Goal: Information Seeking & Learning: Understand process/instructions

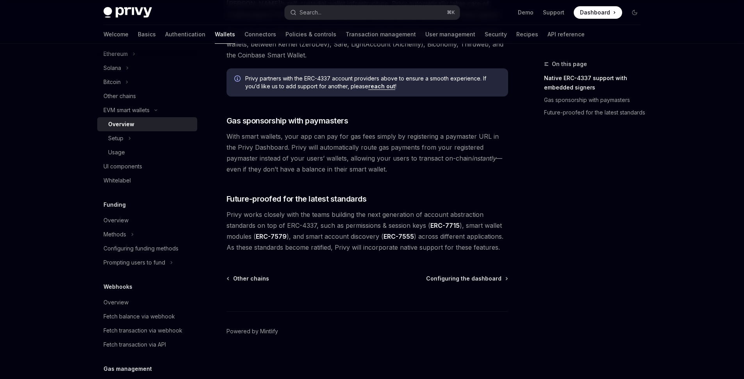
scroll to position [209, 0]
click at [171, 265] on icon "Toggle Prompting users to fund section" at bounding box center [171, 263] width 3 height 9
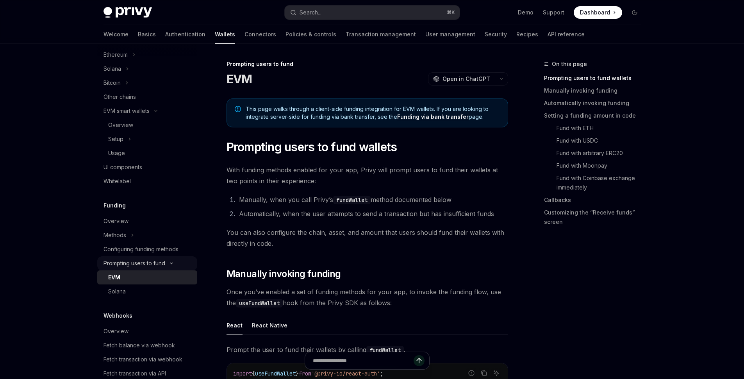
click at [171, 264] on icon "Toggle Prompting users to fund section" at bounding box center [171, 263] width 9 height 3
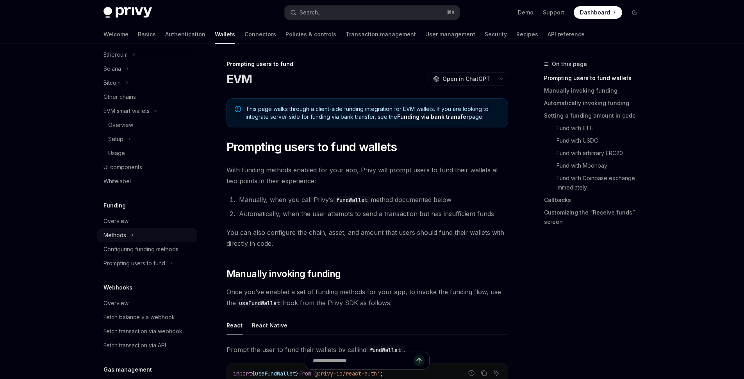
click at [130, 233] on button "Methods" at bounding box center [147, 235] width 100 height 14
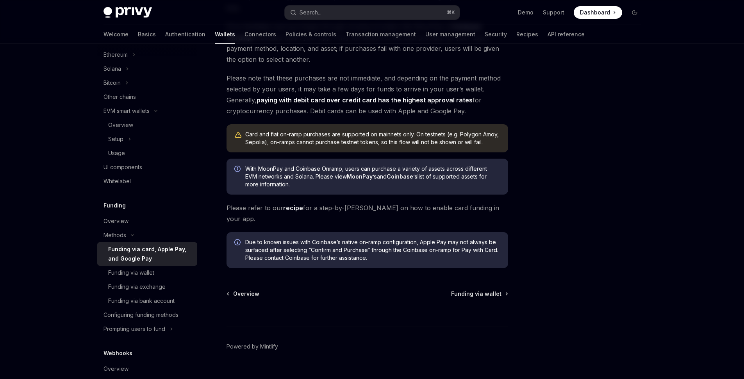
scroll to position [184, 0]
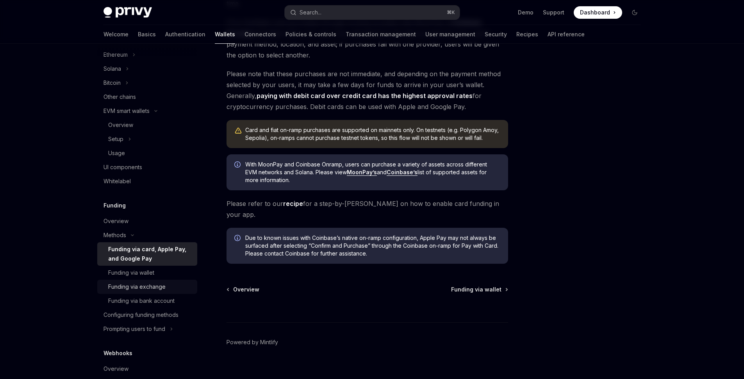
click at [127, 280] on link "Funding via exchange" at bounding box center [147, 287] width 100 height 14
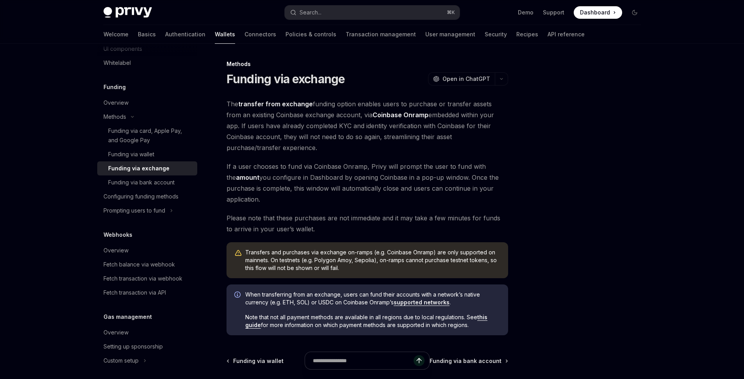
scroll to position [327, 0]
click at [138, 150] on link "Funding via wallet" at bounding box center [147, 155] width 100 height 14
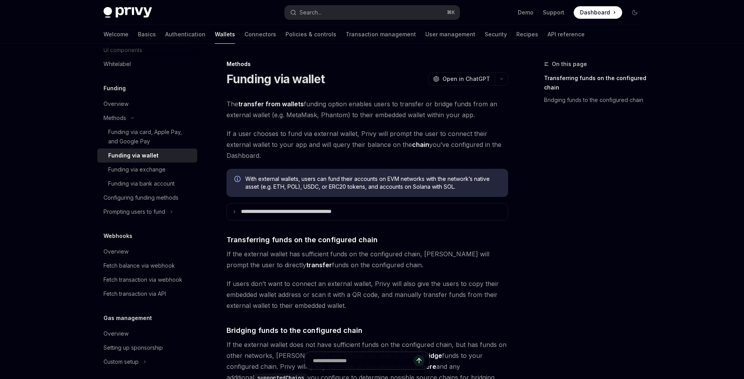
scroll to position [148, 0]
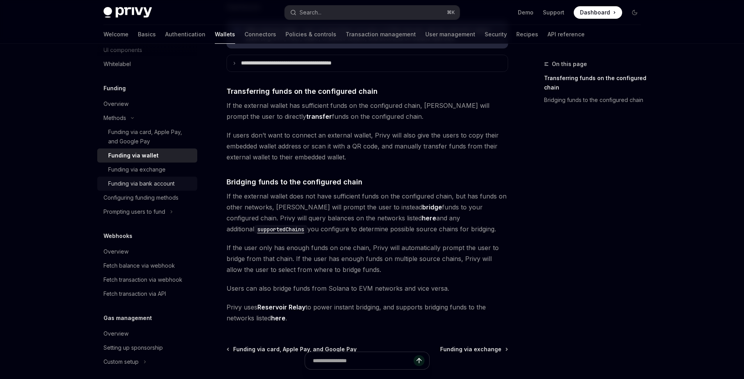
click at [139, 186] on div "Funding via bank account" at bounding box center [141, 183] width 66 height 9
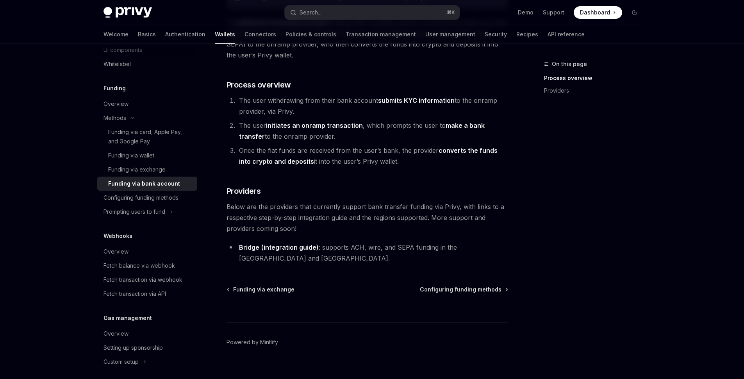
scroll to position [400, 0]
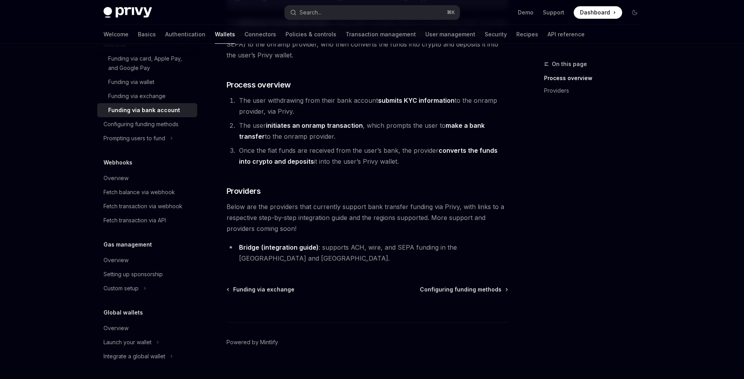
click at [274, 248] on link "(integration guide)" at bounding box center [289, 247] width 57 height 8
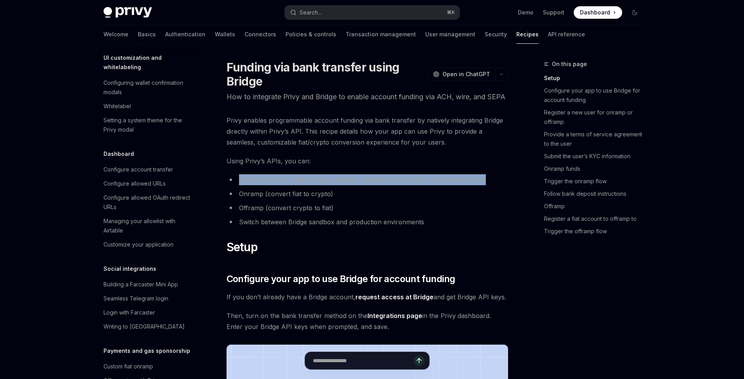
drag, startPoint x: 233, startPoint y: 191, endPoint x: 490, endPoint y: 195, distance: 257.1
click at [490, 185] on li "Link a Privy user with a Bridge customer account and their external bank accoun…" at bounding box center [368, 179] width 282 height 11
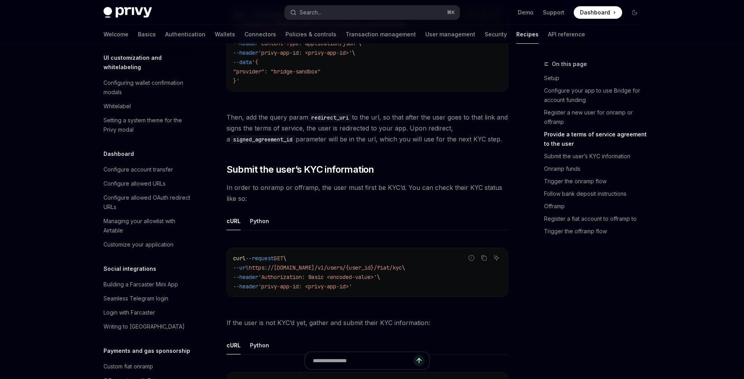
scroll to position [797, 0]
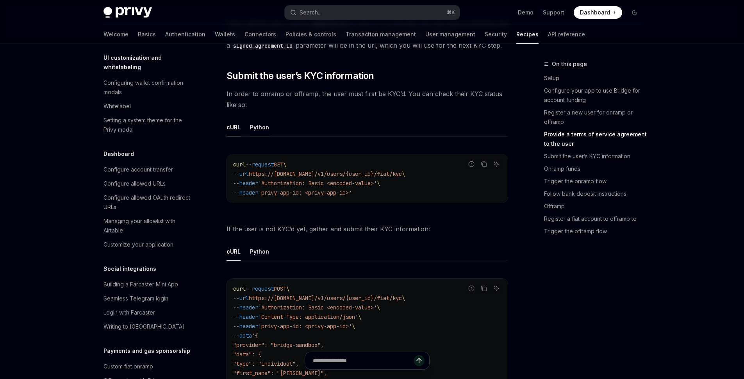
click at [268, 136] on div "Python" at bounding box center [259, 127] width 19 height 18
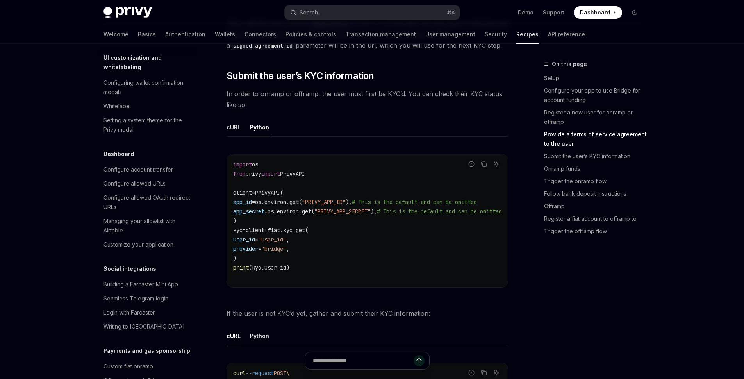
click at [241, 137] on ul "cURL Python" at bounding box center [368, 127] width 282 height 19
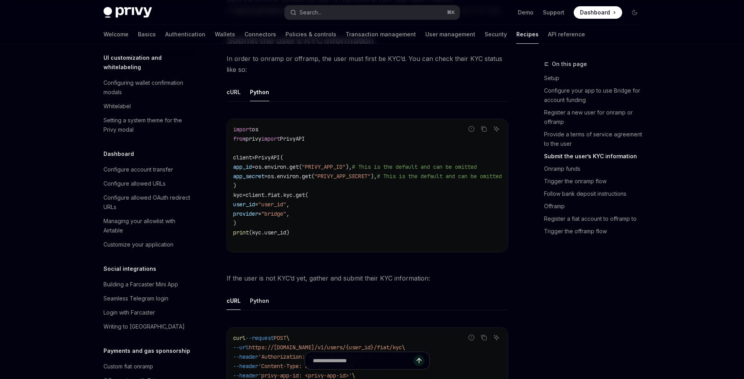
scroll to position [852, 0]
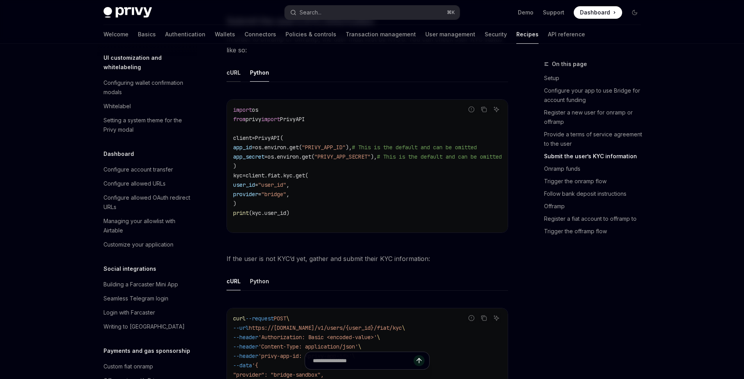
click at [238, 82] on div "cURL" at bounding box center [234, 72] width 14 height 18
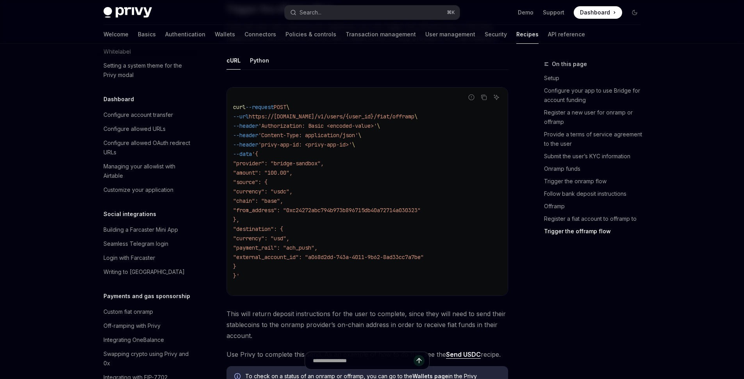
scroll to position [2594, 0]
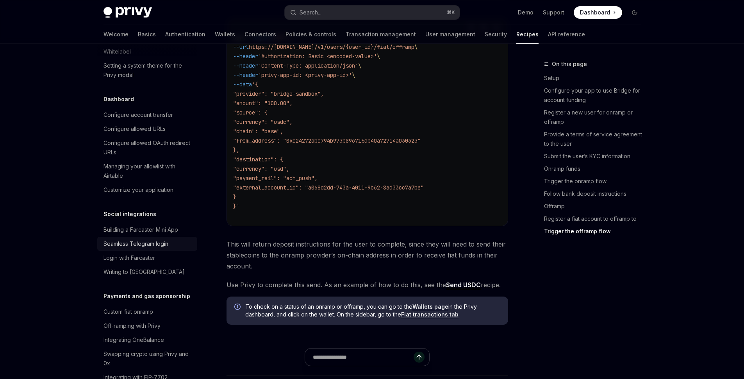
click at [129, 248] on div "Seamless Telegram login" at bounding box center [136, 243] width 65 height 9
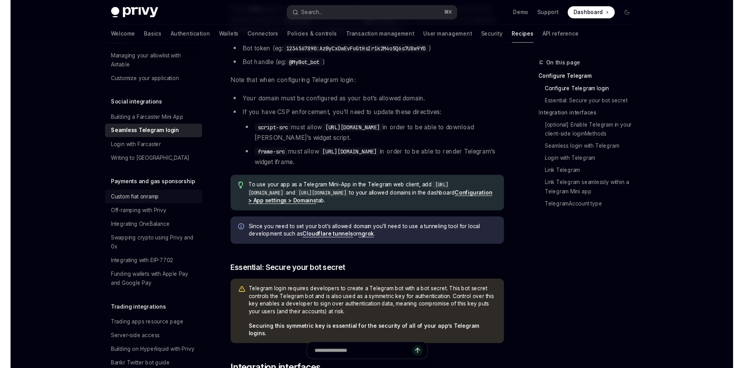
scroll to position [658, 0]
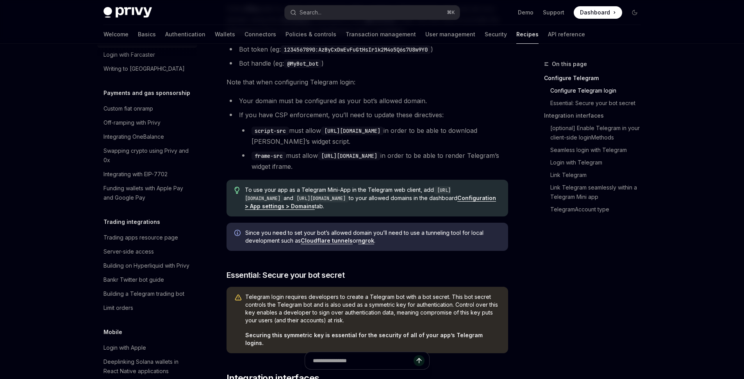
type textarea "*"
